Goal: Task Accomplishment & Management: Manage account settings

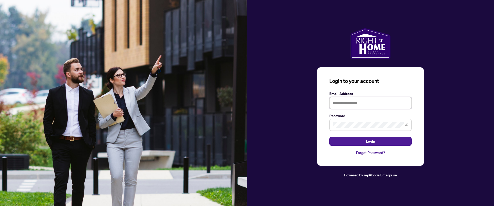
click at [361, 102] on input "text" at bounding box center [371, 103] width 82 height 12
type input "**********"
click at [330, 137] on button "Login" at bounding box center [371, 141] width 82 height 9
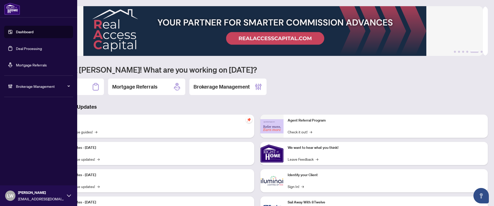
click at [38, 49] on link "Deal Processing" at bounding box center [29, 48] width 26 height 5
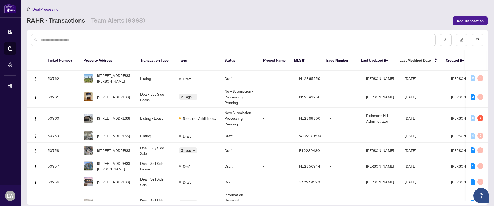
click at [173, 39] on input "text" at bounding box center [236, 40] width 391 height 6
type input "*****"
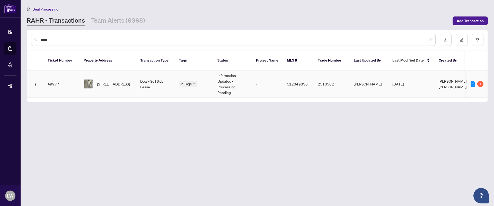
click at [124, 71] on td "[STREET_ADDRESS]" at bounding box center [108, 84] width 57 height 27
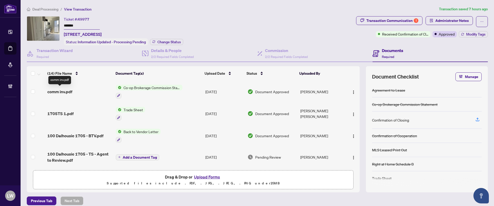
click at [70, 91] on span "comm inv.pdf" at bounding box center [59, 92] width 25 height 6
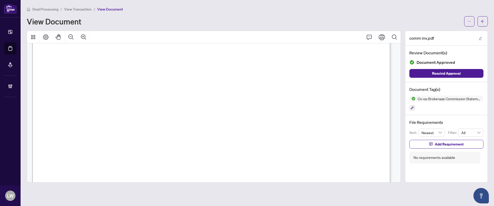
scroll to position [161, 0]
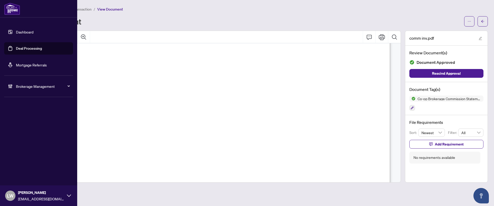
click at [23, 47] on link "Deal Processing" at bounding box center [29, 48] width 26 height 5
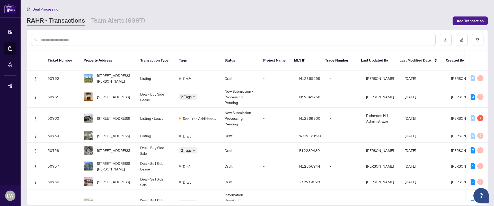
click at [62, 38] on input "text" at bounding box center [236, 40] width 391 height 6
type input "*****"
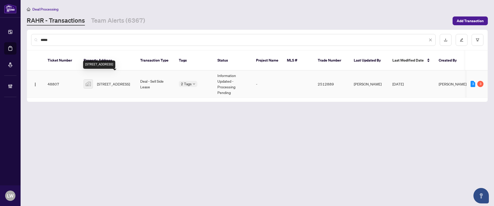
click at [111, 81] on span "[STREET_ADDRESS]" at bounding box center [113, 84] width 33 height 6
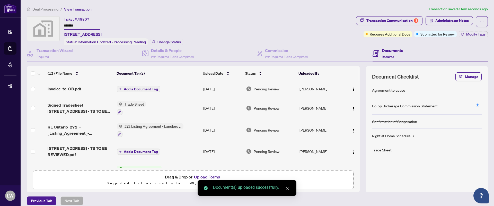
click at [124, 88] on span "Add a Document Tag" at bounding box center [141, 89] width 34 height 4
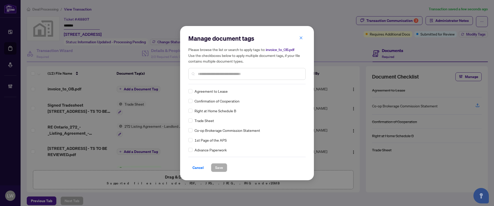
click at [203, 74] on input "text" at bounding box center [249, 74] width 103 height 6
type input "***"
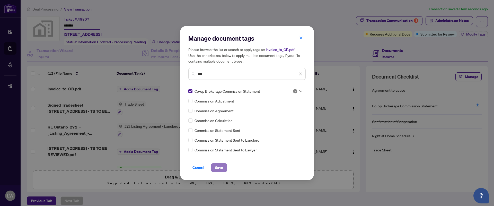
click at [215, 170] on span "Save" at bounding box center [219, 167] width 8 height 8
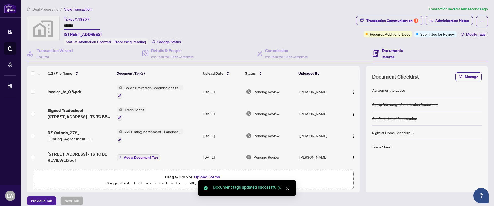
click at [263, 89] on span "Pending Review" at bounding box center [267, 92] width 26 height 6
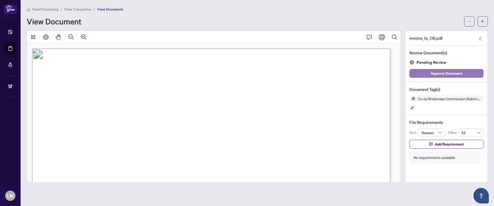
click at [433, 75] on span "Approve Document" at bounding box center [447, 73] width 32 height 8
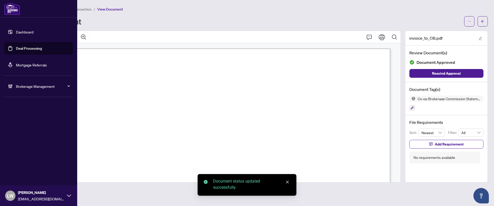
click at [30, 50] on link "Deal Processing" at bounding box center [29, 48] width 26 height 5
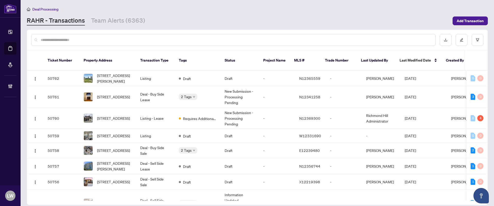
click at [171, 41] on input "text" at bounding box center [236, 40] width 391 height 6
type input "*****"
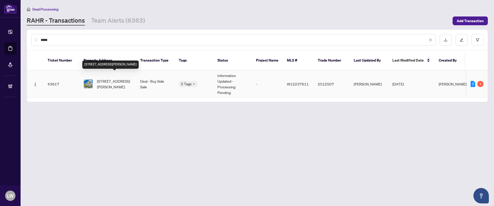
click at [114, 78] on span "[STREET_ADDRESS][PERSON_NAME]" at bounding box center [114, 83] width 35 height 11
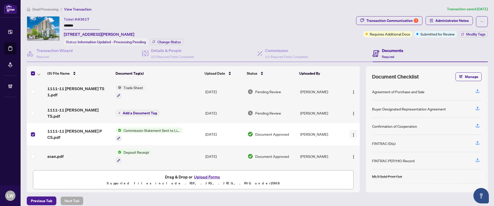
click at [352, 133] on img "button" at bounding box center [354, 135] width 4 height 4
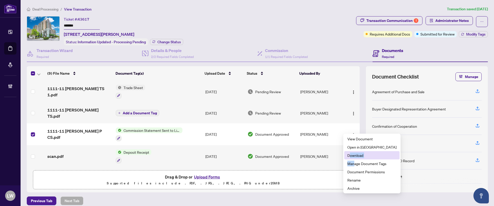
drag, startPoint x: 353, startPoint y: 159, endPoint x: 350, endPoint y: 154, distance: 6.4
click at [350, 154] on ul "View Document Open in [GEOGRAPHIC_DATA] Download Manage Document Tags Document …" at bounding box center [371, 164] width 57 height 60
click at [365, 155] on span "Download" at bounding box center [372, 155] width 49 height 6
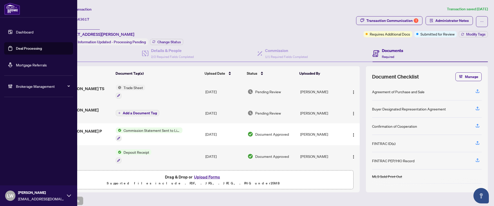
click at [36, 50] on link "Deal Processing" at bounding box center [29, 48] width 26 height 5
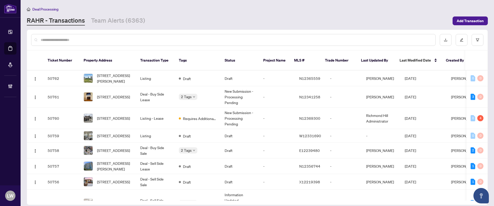
click at [192, 39] on input "text" at bounding box center [236, 40] width 391 height 6
type input "*****"
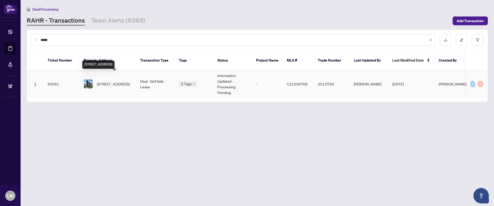
click at [118, 81] on span "[STREET_ADDRESS]" at bounding box center [113, 84] width 33 height 6
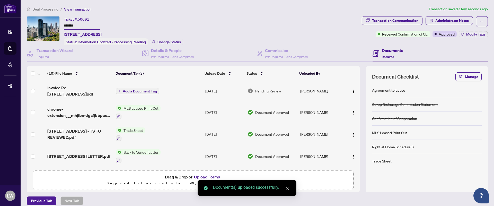
click at [119, 91] on button "Add a Document Tag" at bounding box center [138, 91] width 44 height 6
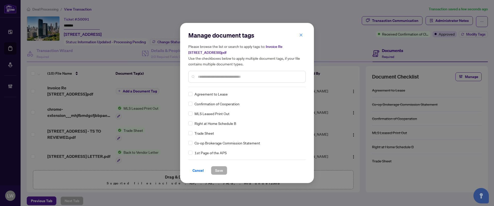
click at [233, 75] on input "text" at bounding box center [249, 77] width 103 height 6
type input "***"
click at [222, 169] on span "Save" at bounding box center [219, 170] width 8 height 8
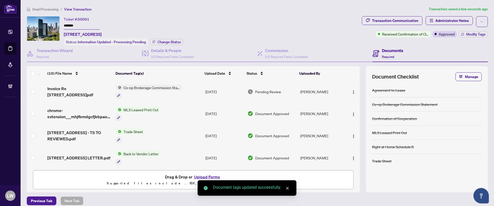
click at [267, 90] on span "Pending Review" at bounding box center [268, 92] width 26 height 6
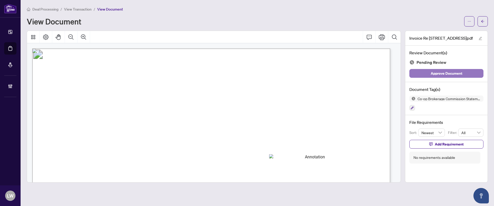
click at [441, 74] on span "Approve Document" at bounding box center [447, 73] width 32 height 8
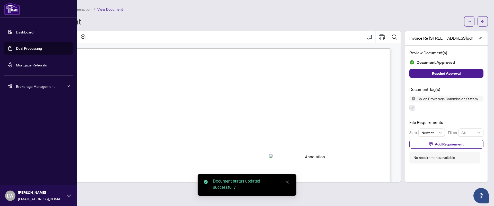
click at [33, 48] on link "Deal Processing" at bounding box center [29, 48] width 26 height 5
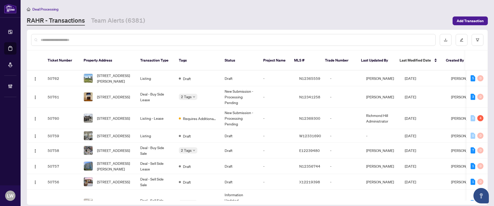
click at [204, 39] on input "text" at bounding box center [236, 40] width 391 height 6
type input "*****"
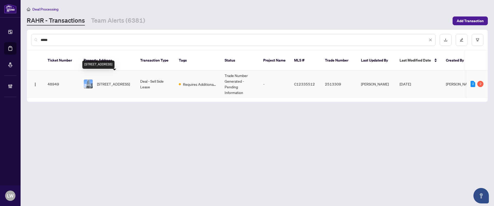
click at [118, 81] on span "[STREET_ADDRESS]" at bounding box center [113, 84] width 33 height 6
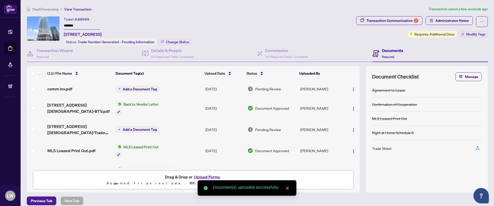
click at [124, 91] on button "Add a Document Tag" at bounding box center [138, 89] width 44 height 6
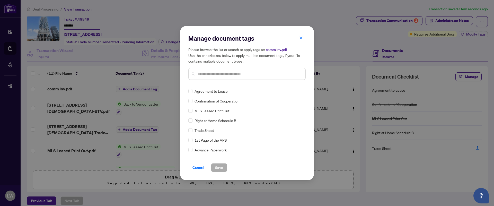
click at [210, 72] on input "text" at bounding box center [249, 74] width 103 height 6
type input "***"
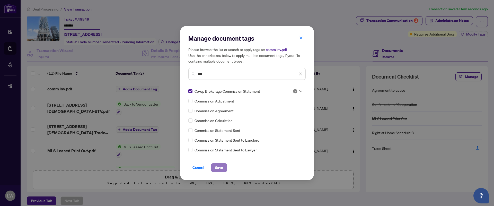
click at [223, 166] on span "Save" at bounding box center [219, 167] width 8 height 8
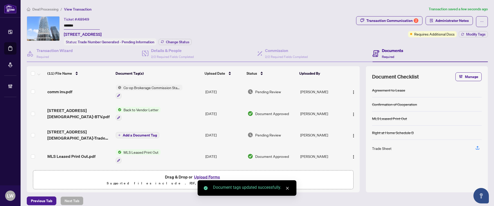
click at [268, 93] on span "Pending Review" at bounding box center [268, 92] width 26 height 6
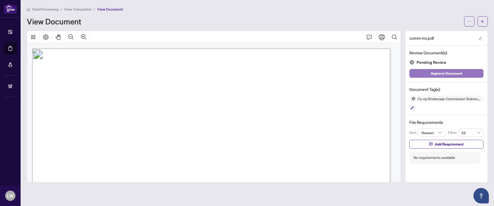
click at [445, 71] on span "Approve Document" at bounding box center [447, 73] width 32 height 8
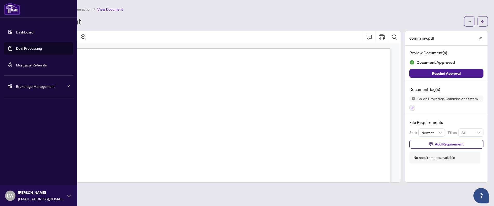
click at [26, 49] on link "Deal Processing" at bounding box center [29, 48] width 26 height 5
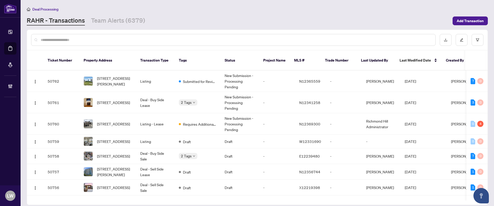
click at [181, 41] on input "text" at bounding box center [236, 40] width 391 height 6
type input "*****"
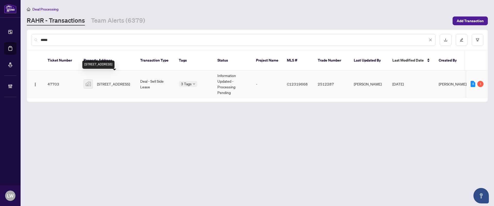
click at [116, 81] on span "[STREET_ADDRESS]" at bounding box center [113, 84] width 33 height 6
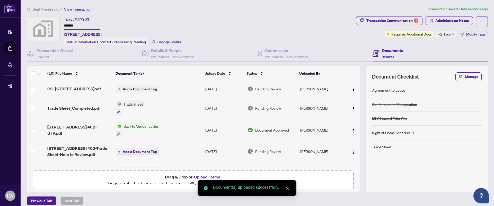
click at [120, 89] on button "Add a Document Tag" at bounding box center [138, 89] width 44 height 6
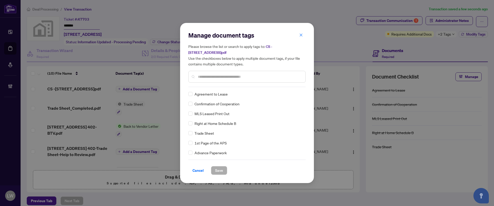
click at [218, 74] on input "text" at bounding box center [249, 77] width 103 height 6
type input "***"
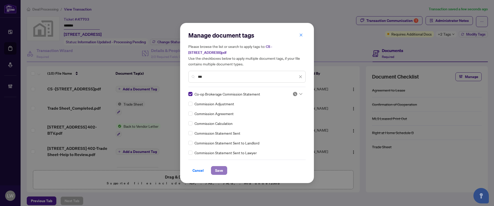
click at [220, 167] on span "Save" at bounding box center [219, 170] width 8 height 8
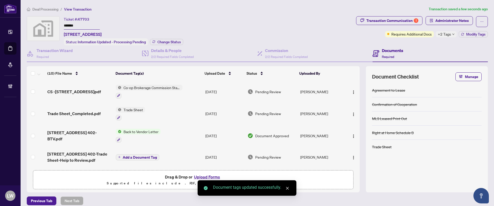
click at [260, 91] on span "Pending Review" at bounding box center [268, 92] width 26 height 6
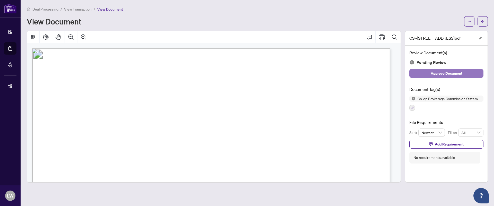
click at [444, 72] on span "Approve Document" at bounding box center [447, 73] width 32 height 8
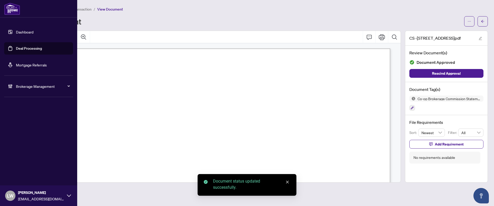
click at [33, 47] on link "Deal Processing" at bounding box center [29, 48] width 26 height 5
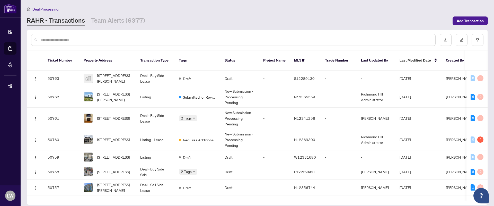
click at [149, 41] on input "text" at bounding box center [236, 40] width 391 height 6
type input "*****"
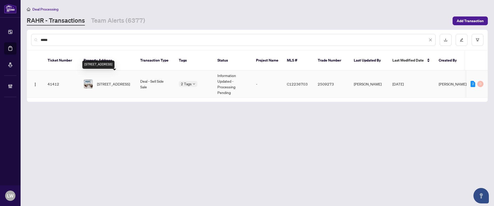
click at [109, 81] on span "[STREET_ADDRESS]" at bounding box center [113, 84] width 33 height 6
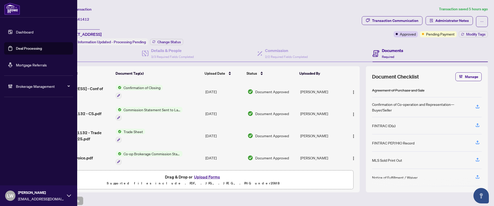
click at [31, 51] on link "Deal Processing" at bounding box center [29, 48] width 26 height 5
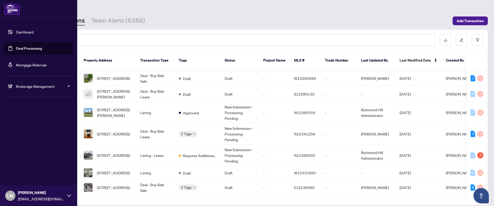
click at [10, 200] on span "LW" at bounding box center [10, 196] width 10 height 10
click at [23, 174] on span "Logout" at bounding box center [21, 176] width 12 height 8
